Goal: Transaction & Acquisition: Subscribe to service/newsletter

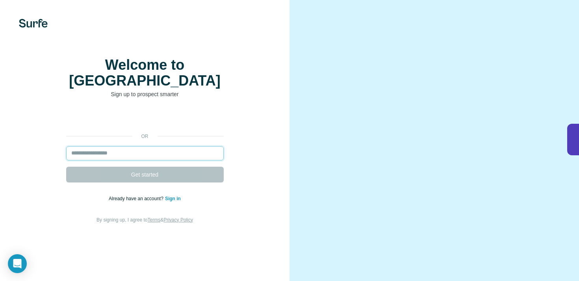
click at [166, 160] on input "email" at bounding box center [144, 153] width 157 height 14
click at [168, 160] on input "email" at bounding box center [144, 153] width 157 height 14
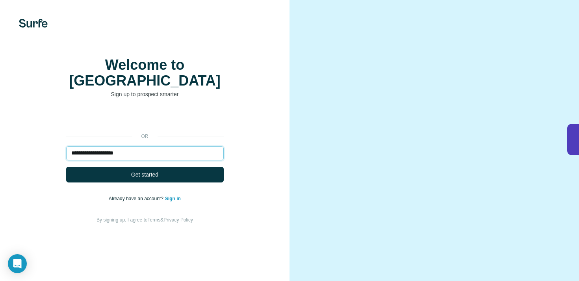
type input "**********"
click at [66, 166] on button "Get started" at bounding box center [144, 174] width 157 height 16
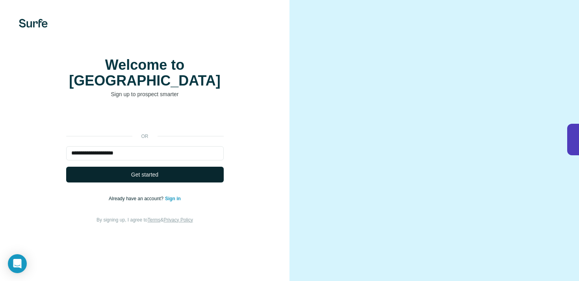
click at [161, 180] on button "Get started" at bounding box center [144, 174] width 157 height 16
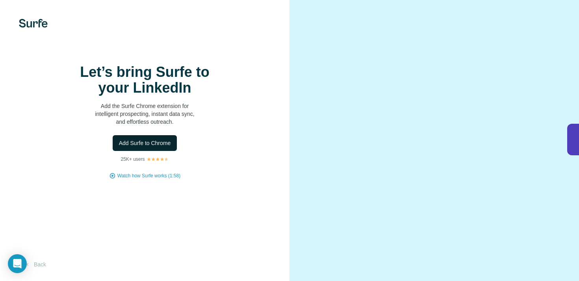
click at [165, 147] on span "Add Surfe to Chrome" at bounding box center [145, 143] width 52 height 8
